Goal: Task Accomplishment & Management: Use online tool/utility

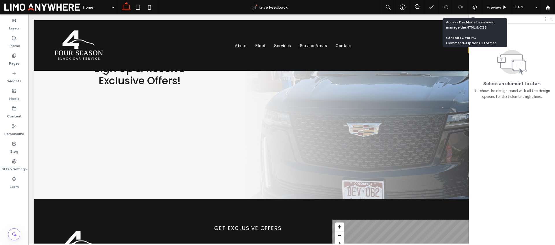
scroll to position [984, 0]
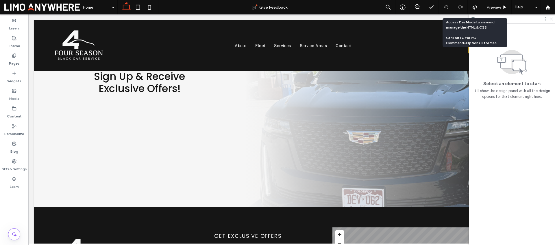
click at [552, 19] on icon at bounding box center [551, 19] width 4 height 4
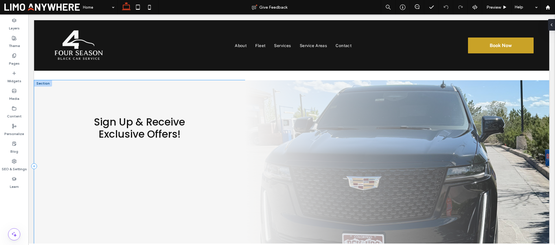
scroll to position [940, 0]
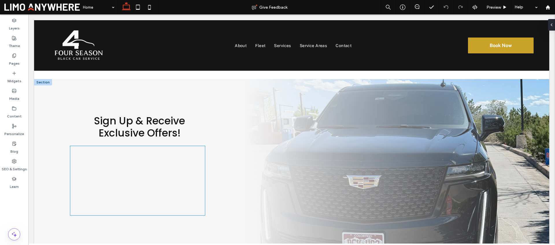
click at [169, 155] on div at bounding box center [137, 180] width 135 height 69
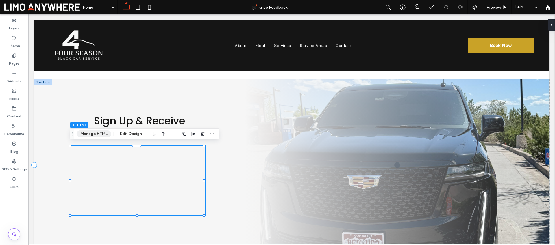
click at [101, 134] on button "Manage HTML" at bounding box center [94, 134] width 35 height 7
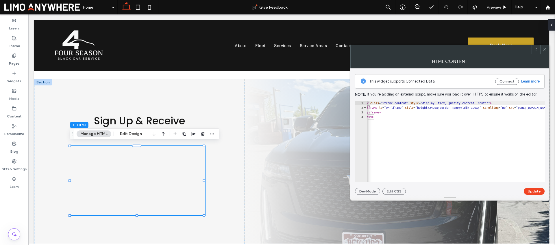
scroll to position [0, 0]
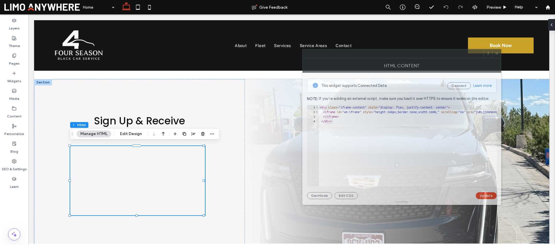
drag, startPoint x: 441, startPoint y: 52, endPoint x: 392, endPoint y: 60, distance: 48.9
click at [392, 58] on div at bounding box center [393, 53] width 181 height 9
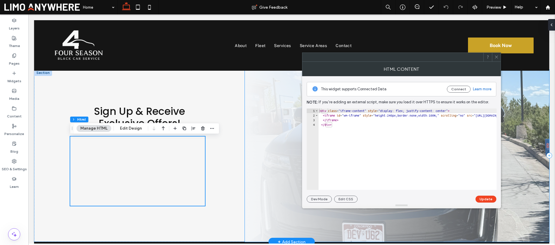
scroll to position [951, 0]
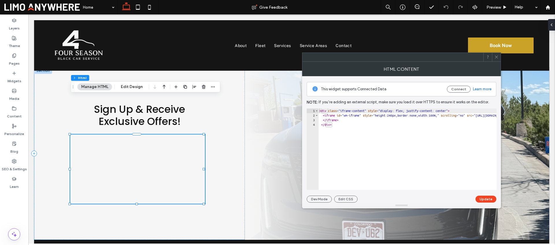
drag, startPoint x: 73, startPoint y: 123, endPoint x: 74, endPoint y: 86, distance: 36.7
click at [74, 86] on icon "Drag" at bounding box center [73, 87] width 5 height 4
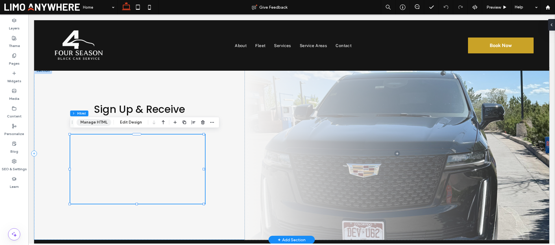
click at [106, 124] on button "Manage HTML" at bounding box center [94, 122] width 35 height 7
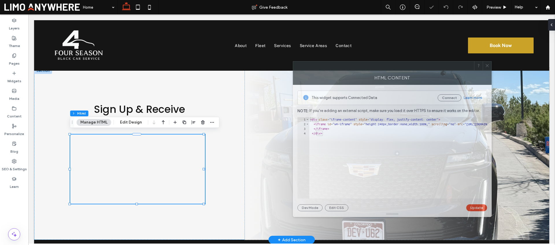
drag, startPoint x: 405, startPoint y: 55, endPoint x: 344, endPoint y: 72, distance: 62.9
click at [344, 72] on div "HTML Content" at bounding box center [392, 78] width 199 height 14
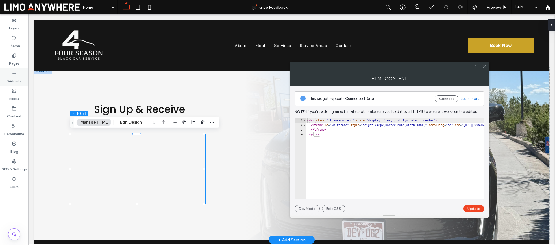
click at [14, 77] on label "Widgets" at bounding box center [14, 80] width 14 height 8
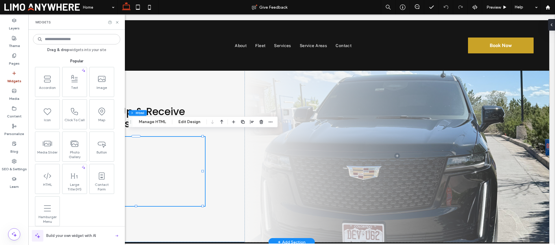
click at [65, 41] on input at bounding box center [76, 39] width 87 height 10
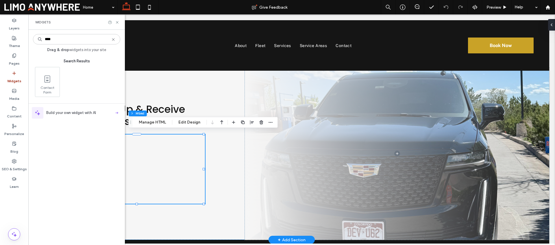
type input "****"
click at [118, 23] on icon at bounding box center [117, 22] width 4 height 4
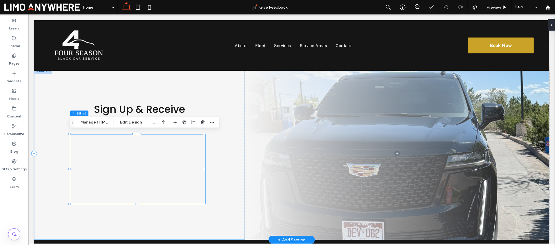
click at [211, 149] on div "Sign Up & Receive Exclusive Offers!" at bounding box center [139, 154] width 211 height 173
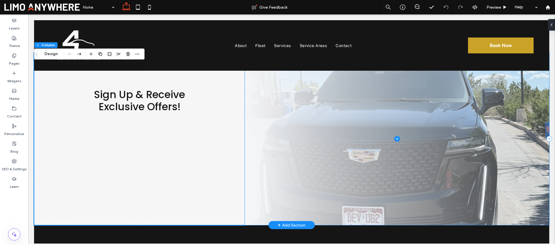
scroll to position [969, 0]
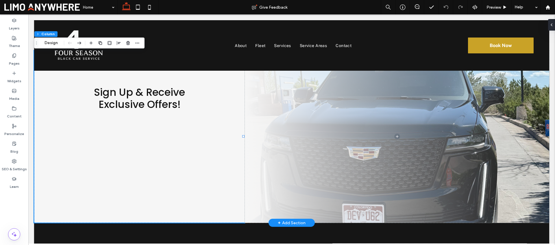
click at [285, 221] on div "+ Add Section" at bounding box center [292, 223] width 28 height 6
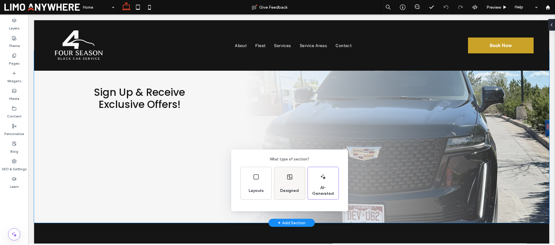
click at [295, 175] on div "Designed" at bounding box center [289, 183] width 31 height 32
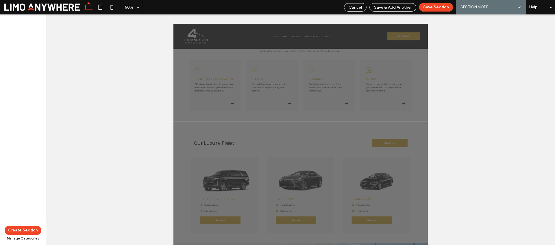
scroll to position [655, 0]
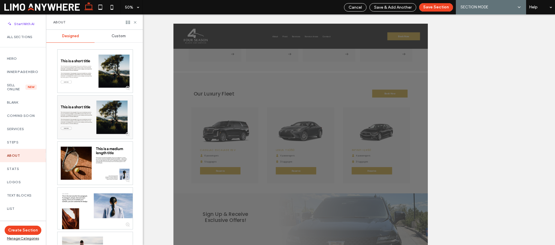
click at [123, 37] on span "Custom" at bounding box center [119, 36] width 14 height 5
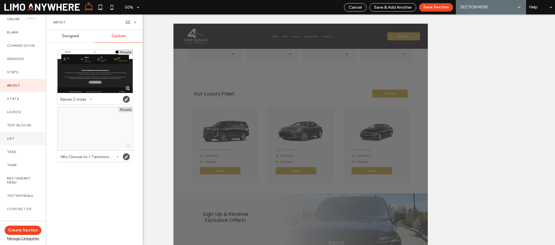
scroll to position [75, 0]
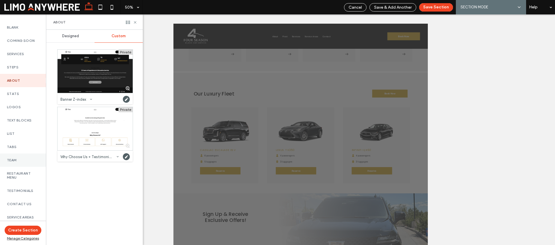
click at [20, 162] on label "Team" at bounding box center [23, 160] width 32 height 4
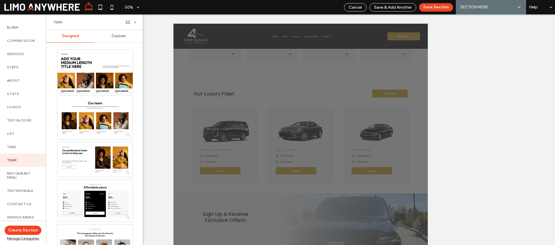
click at [112, 37] on span "Custom" at bounding box center [119, 36] width 14 height 5
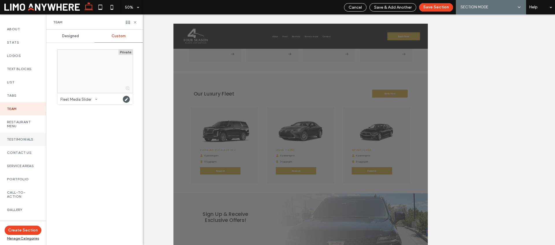
scroll to position [129, 0]
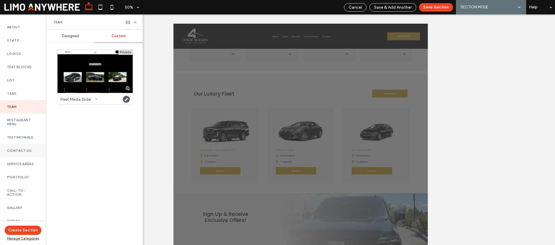
click at [25, 158] on div "Contact Us" at bounding box center [23, 150] width 46 height 13
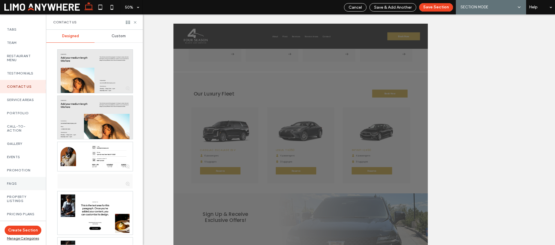
scroll to position [193, 0]
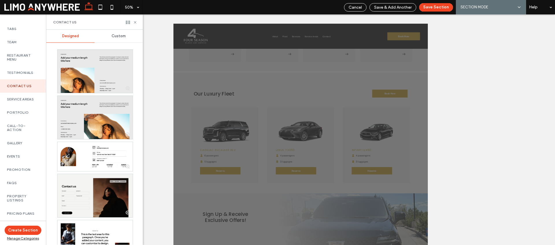
click at [119, 36] on span "Custom" at bounding box center [119, 36] width 14 height 5
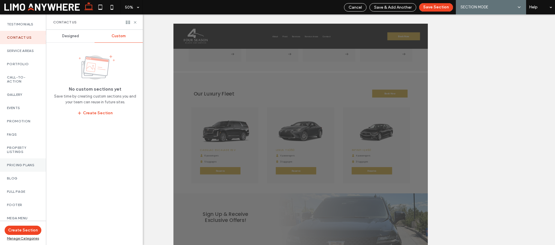
scroll to position [249, 0]
click at [25, 163] on label "Pricing Plans" at bounding box center [23, 165] width 32 height 4
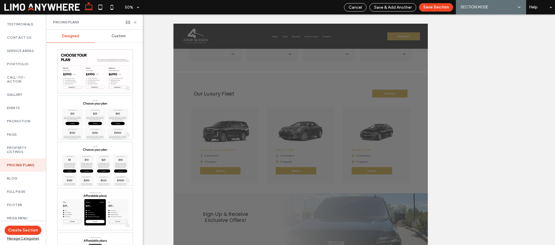
click at [110, 43] on hr at bounding box center [94, 43] width 97 height 0
click at [114, 37] on span "Custom" at bounding box center [119, 36] width 14 height 5
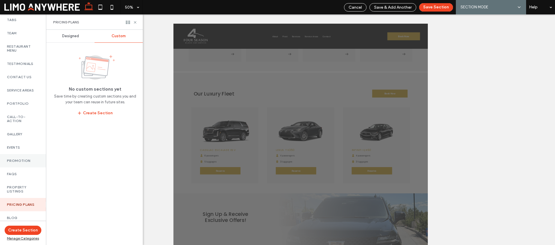
scroll to position [206, 0]
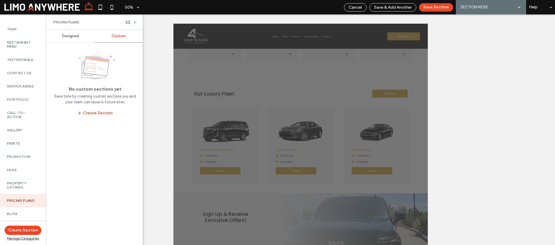
drag, startPoint x: 23, startPoint y: 164, endPoint x: 50, endPoint y: 124, distance: 47.6
click at [23, 164] on div "Promotion" at bounding box center [23, 156] width 46 height 13
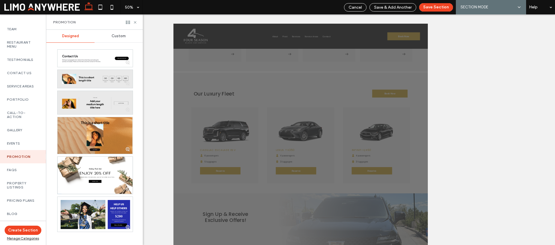
click at [114, 36] on span "Custom" at bounding box center [119, 36] width 14 height 5
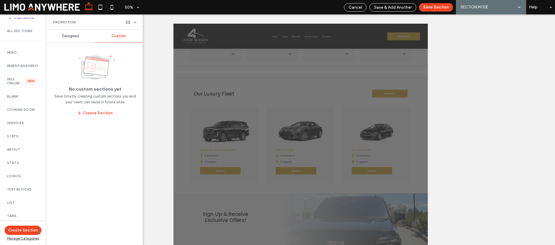
scroll to position [0, 0]
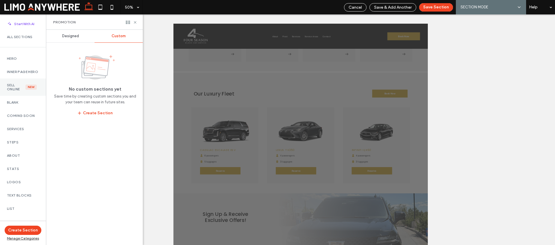
click at [25, 90] on div "New" at bounding box center [30, 87] width 11 height 5
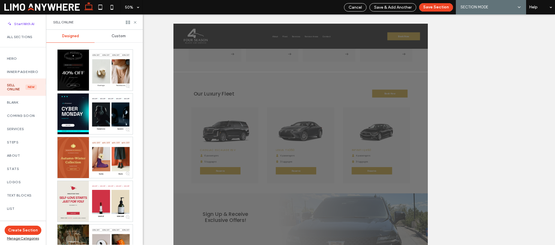
click at [115, 36] on span "Custom" at bounding box center [119, 36] width 14 height 5
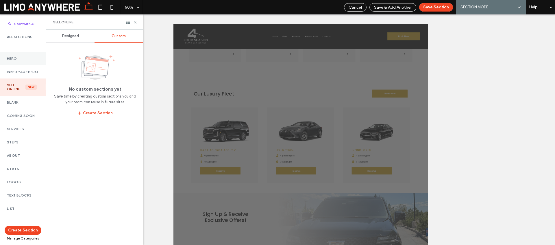
click at [20, 57] on label "Hero" at bounding box center [23, 59] width 32 height 4
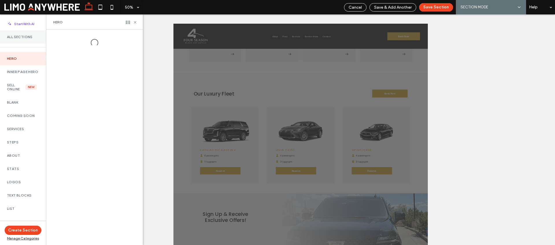
click at [26, 40] on div "All Sections" at bounding box center [23, 36] width 46 height 13
click at [119, 36] on span "Custom" at bounding box center [119, 36] width 14 height 5
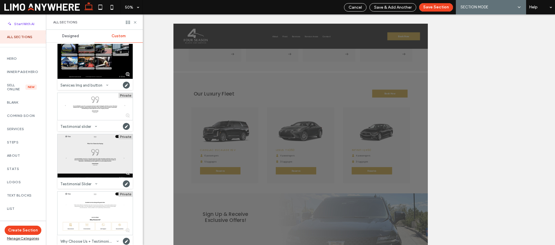
scroll to position [825, 0]
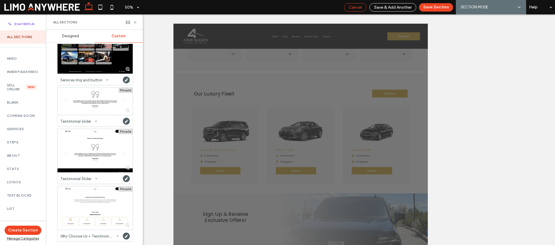
drag, startPoint x: 362, startPoint y: 6, endPoint x: 508, endPoint y: 6, distance: 146.0
click at [362, 6] on span "Cancel" at bounding box center [355, 7] width 13 height 5
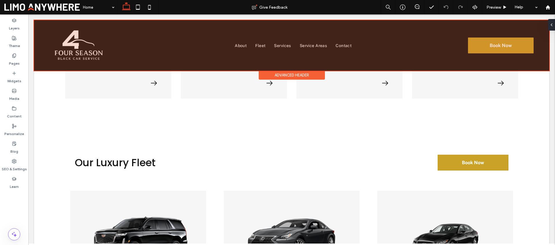
scroll to position [960, 0]
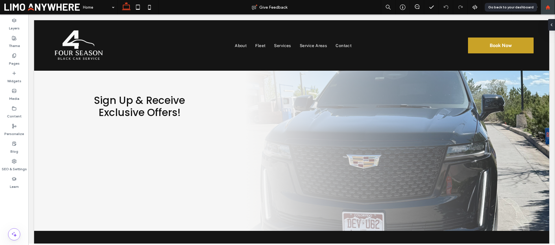
click at [546, 7] on use at bounding box center [548, 7] width 4 height 4
